Goal: Information Seeking & Learning: Compare options

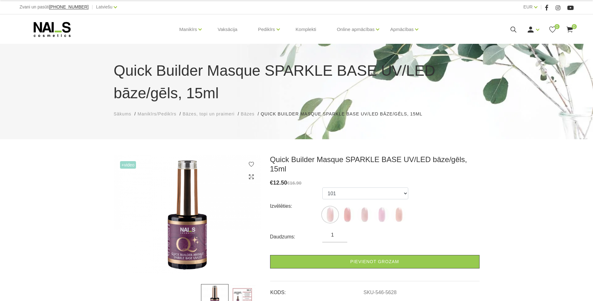
click at [250, 114] on span "Bāzes" at bounding box center [248, 113] width 14 height 5
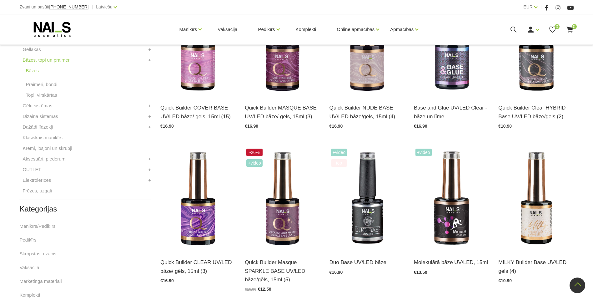
scroll to position [196, 0]
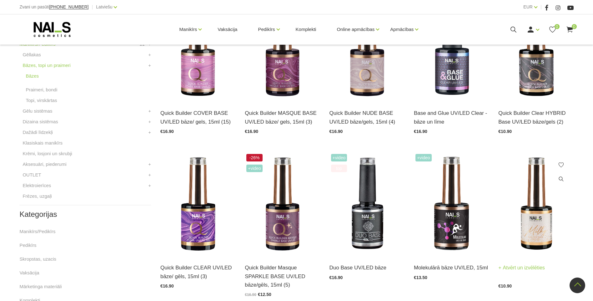
click at [536, 221] on img at bounding box center [535, 203] width 75 height 103
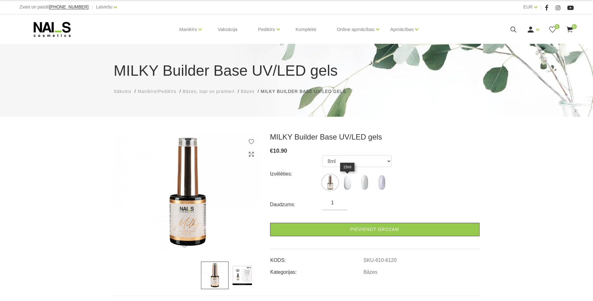
click at [349, 182] on img at bounding box center [347, 182] width 16 height 16
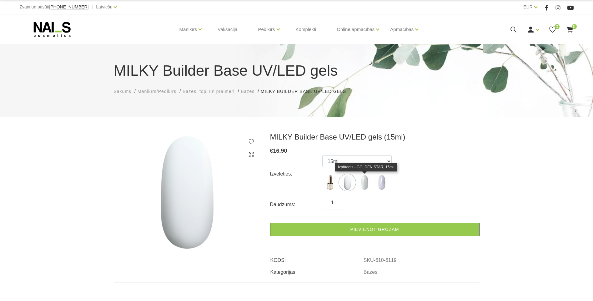
click at [364, 181] on img at bounding box center [365, 182] width 16 height 16
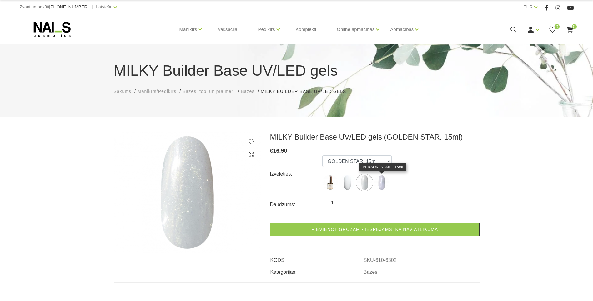
click at [384, 184] on img at bounding box center [382, 182] width 16 height 16
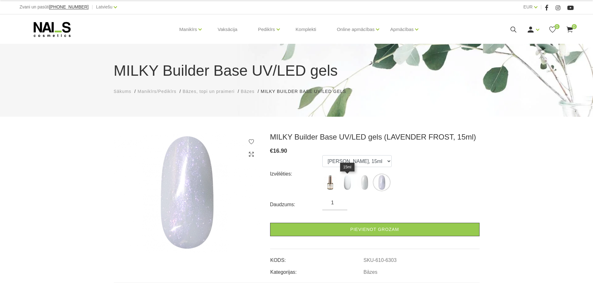
click at [348, 185] on img at bounding box center [347, 182] width 16 height 16
select select "6119"
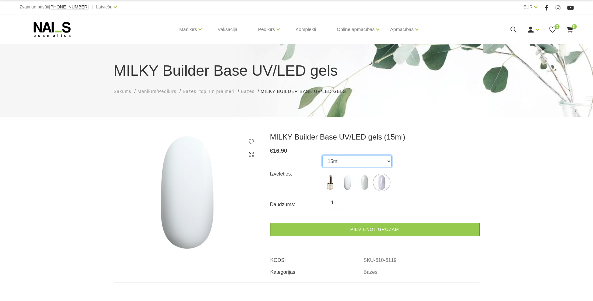
click at [389, 162] on select "8ml 15ml GOLDEN STAR, 15ml LAVENDER FROST, 15ml" at bounding box center [356, 161] width 69 height 12
click at [322, 155] on select "8ml 15ml GOLDEN STAR, 15ml LAVENDER FROST, 15ml" at bounding box center [356, 161] width 69 height 12
click at [474, 169] on div "Izvēlēties: 8ml 15ml GOLDEN STAR, 15ml LAVENDER FROST, 15ml" at bounding box center [374, 173] width 209 height 37
